Goal: Task Accomplishment & Management: Manage account settings

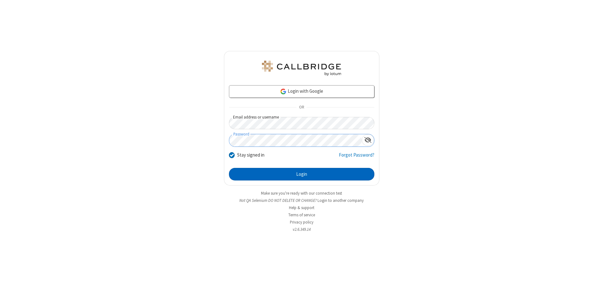
click at [302, 174] on button "Login" at bounding box center [301, 174] width 145 height 13
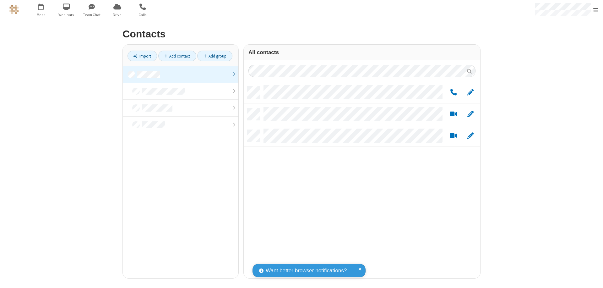
click at [181, 74] on link at bounding box center [181, 74] width 116 height 17
click at [215, 56] on link "Add group" at bounding box center [214, 56] width 35 height 11
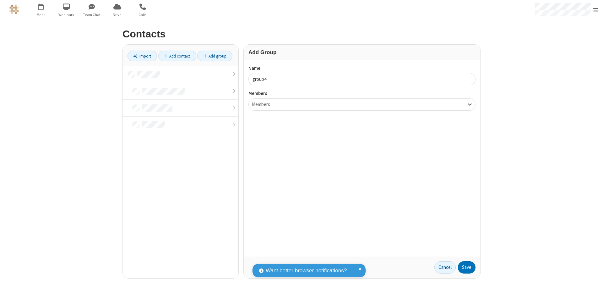
type input "group4"
type input "name20"
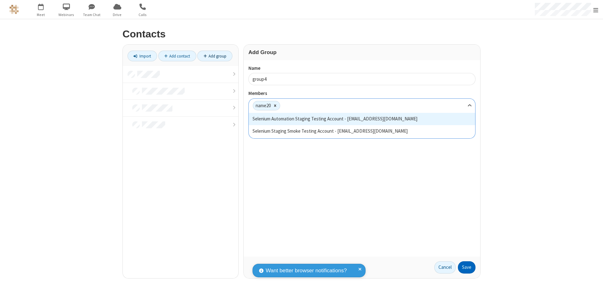
click at [467, 267] on button "Save" at bounding box center [467, 267] width 18 height 13
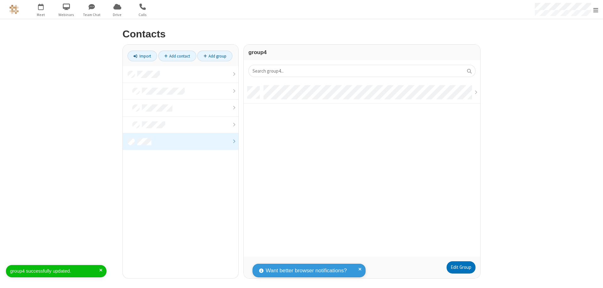
scroll to position [170, 232]
click at [177, 56] on link "Add contact" at bounding box center [177, 56] width 38 height 11
